Goal: Transaction & Acquisition: Purchase product/service

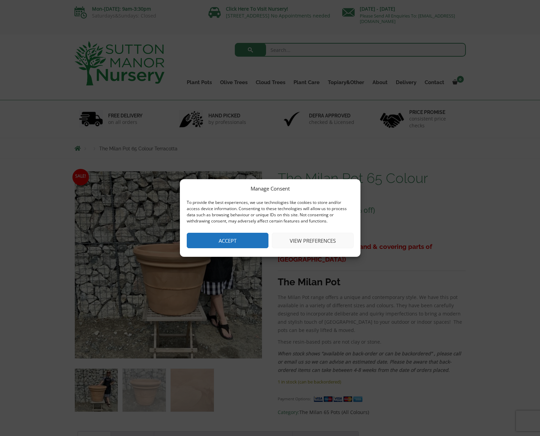
click at [247, 237] on button "Accept" at bounding box center [228, 240] width 82 height 15
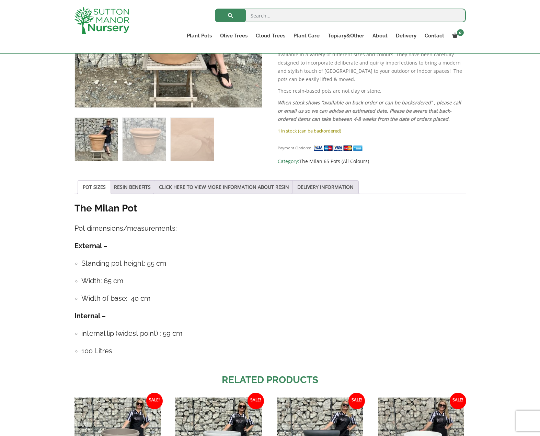
scroll to position [240, 0]
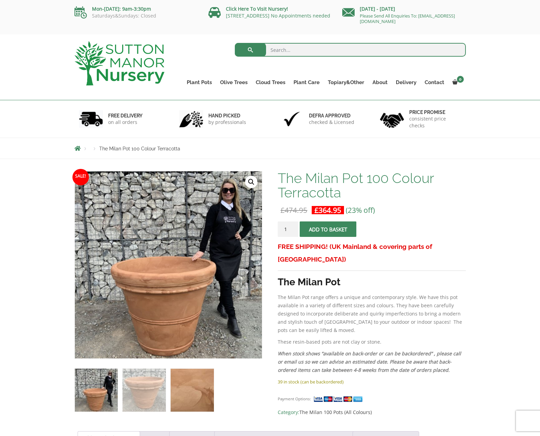
click at [187, 389] on img at bounding box center [192, 390] width 43 height 43
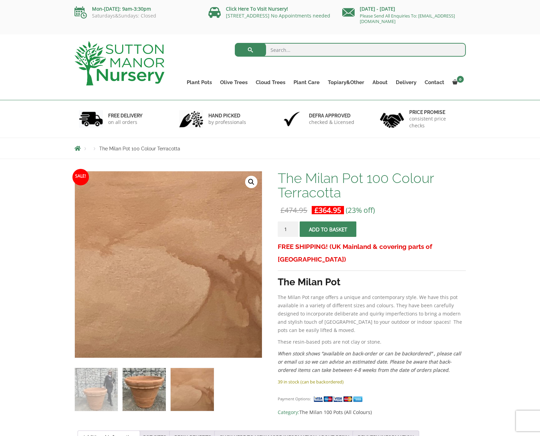
click at [157, 392] on img at bounding box center [144, 389] width 43 height 43
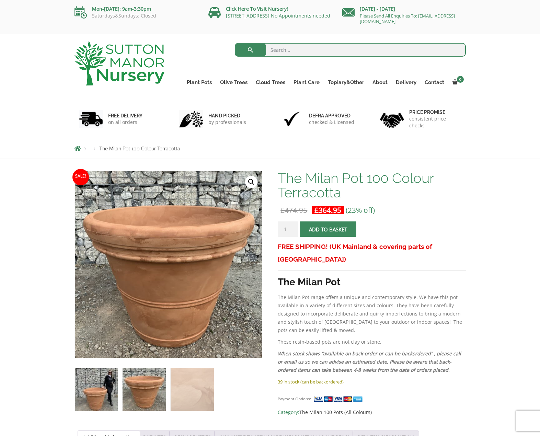
click at [114, 393] on img at bounding box center [96, 389] width 43 height 43
